Goal: Task Accomplishment & Management: Use online tool/utility

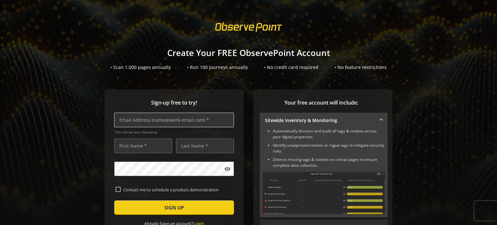
click at [145, 121] on input "text" at bounding box center [174, 120] width 120 height 15
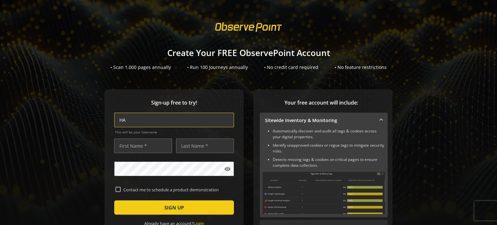
type input "H"
type input "[EMAIL_ADDRESS][DOMAIN_NAME]"
click at [136, 143] on input "text" at bounding box center [143, 145] width 58 height 15
type input "[DEMOGRAPHIC_DATA]"
click at [204, 148] on input "text" at bounding box center [205, 145] width 58 height 15
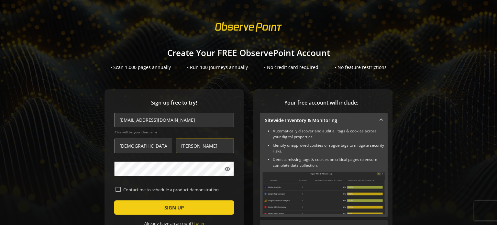
type input "[PERSON_NAME]"
click at [225, 168] on mat-icon "visibility" at bounding box center [227, 169] width 6 height 6
click at [225, 168] on mat-icon "visibility_off" at bounding box center [227, 169] width 6 height 6
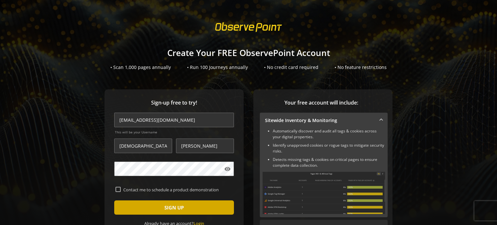
click at [136, 203] on span "submit" at bounding box center [174, 208] width 120 height 16
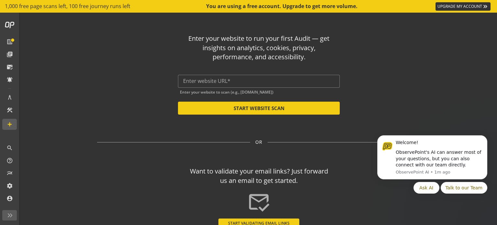
click at [464, 71] on op-start "Enter your website to run your first Audit — get insights on analytics, cookies…" at bounding box center [259, 119] width 476 height 212
click at [224, 81] on input "text" at bounding box center [258, 81] width 151 height 6
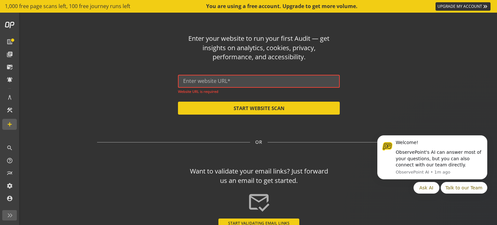
click at [252, 81] on input "text" at bounding box center [258, 81] width 151 height 6
paste input "[URL][DOMAIN_NAME]"
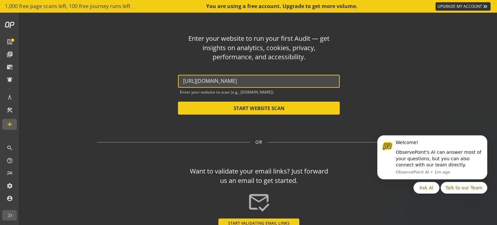
type input "[URL][DOMAIN_NAME]"
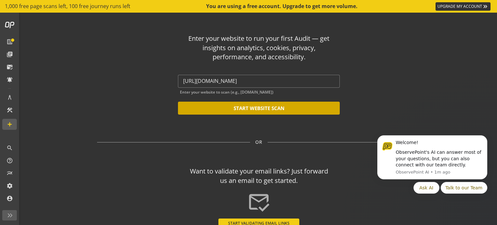
click at [261, 103] on button "START WEBSITE SCAN" at bounding box center [259, 108] width 162 height 13
click at [273, 110] on button "START WEBSITE SCAN" at bounding box center [259, 108] width 162 height 13
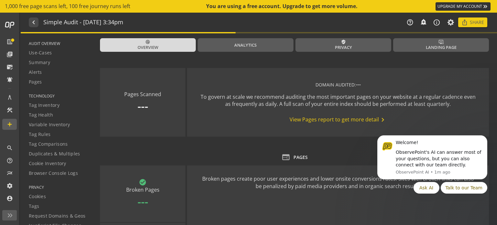
type textarea "Notes can include: -a description of what this audit is validating -changes in …"
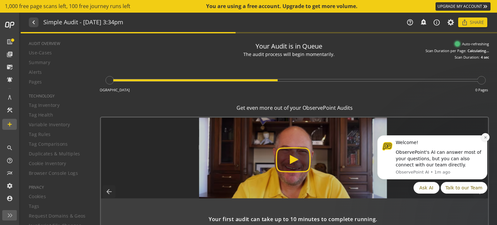
click at [485, 138] on icon "Dismiss notification" at bounding box center [486, 138] width 4 height 4
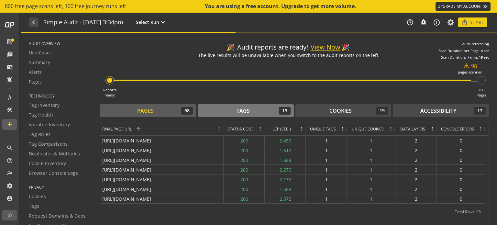
click at [266, 109] on div "Tags 13" at bounding box center [246, 111] width 90 height 8
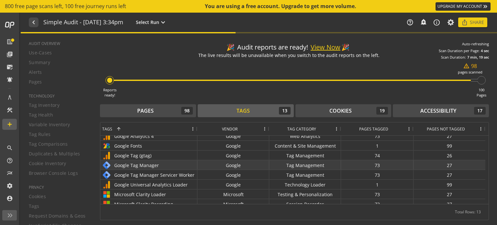
scroll to position [58, 0]
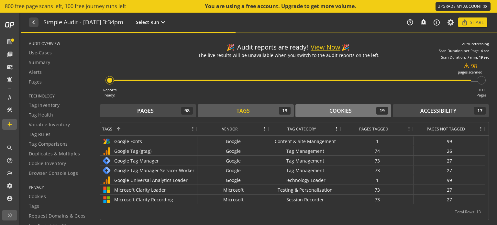
click at [330, 111] on div "Cookies" at bounding box center [340, 110] width 22 height 7
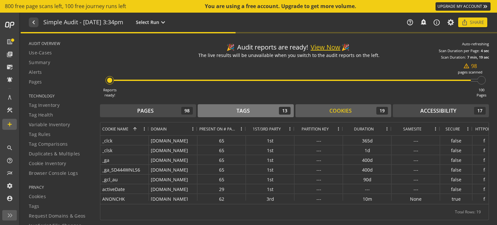
click at [253, 107] on div "Tags 13" at bounding box center [246, 111] width 90 height 8
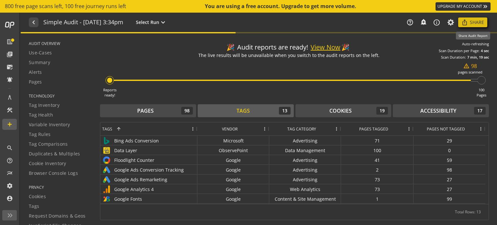
click at [466, 20] on mat-icon "ios_share" at bounding box center [464, 22] width 6 height 6
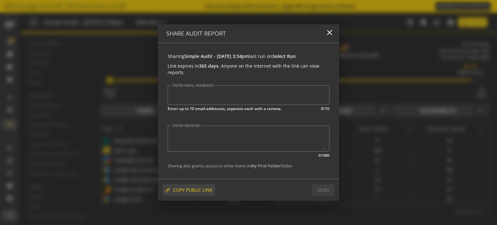
click at [193, 191] on span "COPY PUBLIC LINK" at bounding box center [192, 190] width 39 height 12
